Goal: Go to known website: Go to known website

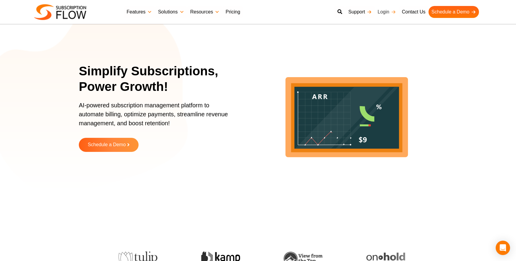
click at [390, 13] on link "Login" at bounding box center [387, 12] width 24 height 12
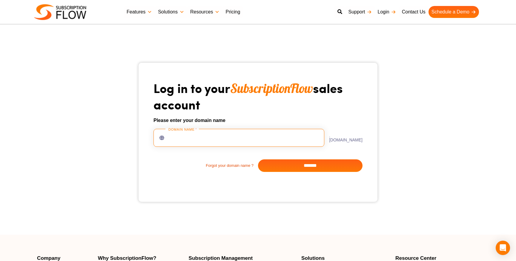
click at [214, 137] on input "text" at bounding box center [239, 138] width 171 height 18
type input "**********"
click at [319, 163] on input "*******" at bounding box center [310, 165] width 105 height 13
